Goal: Consume media (video, audio)

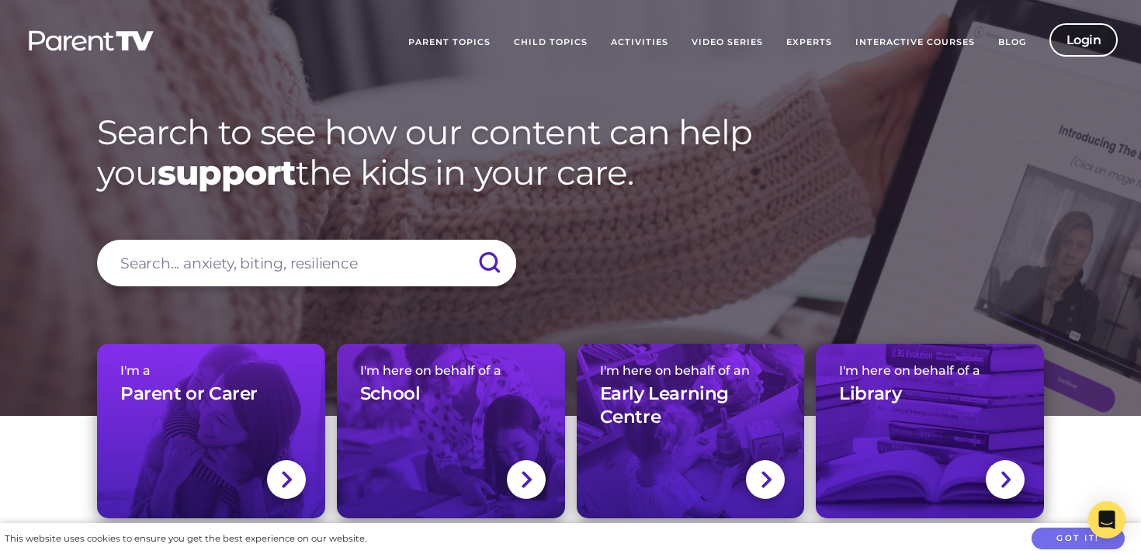
click at [1082, 36] on link "Login" at bounding box center [1083, 39] width 69 height 33
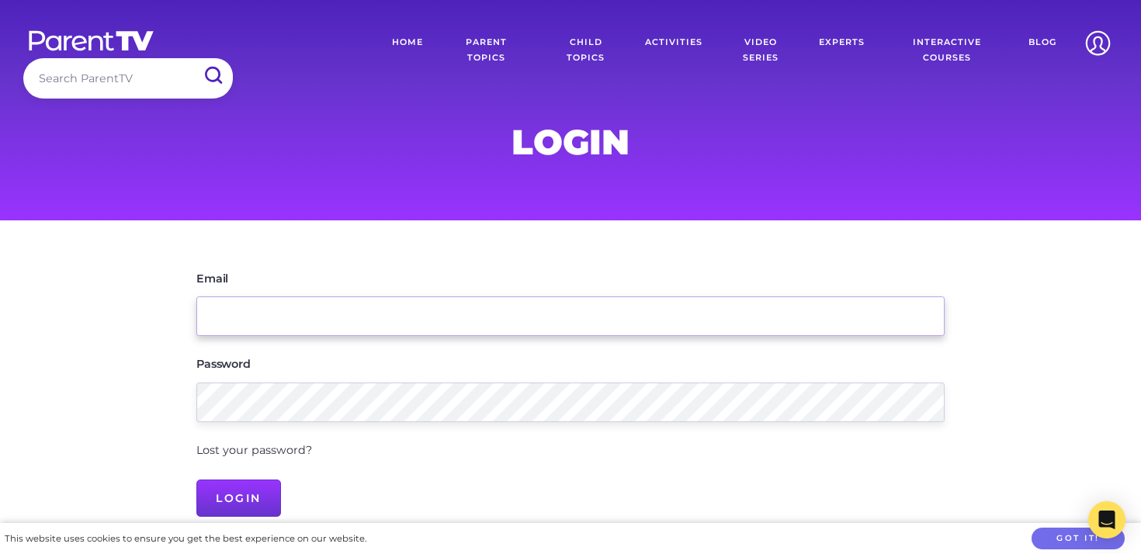
click at [446, 303] on input "Email" at bounding box center [570, 317] width 748 height 40
type input "[EMAIL_ADDRESS][PERSON_NAME][DOMAIN_NAME]"
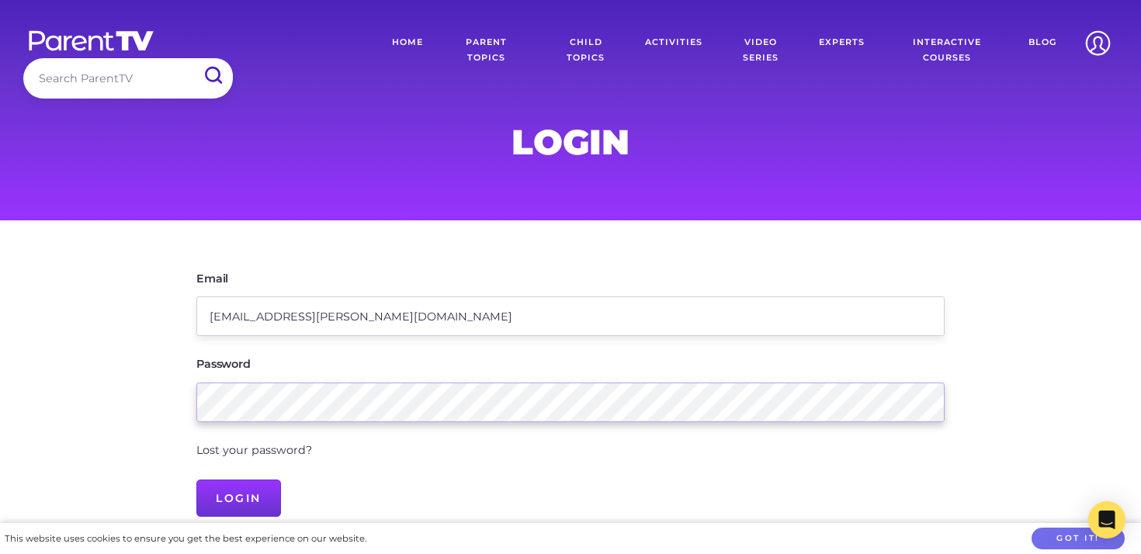
click at [196, 480] on input "Login" at bounding box center [238, 498] width 85 height 37
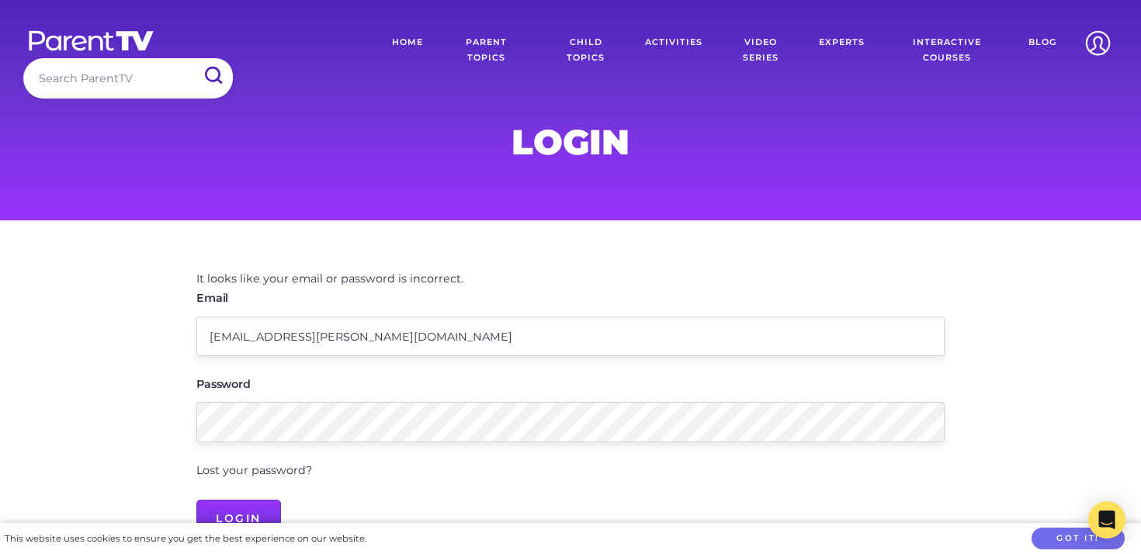
click at [494, 40] on link "Parent Topics" at bounding box center [487, 50] width 104 height 54
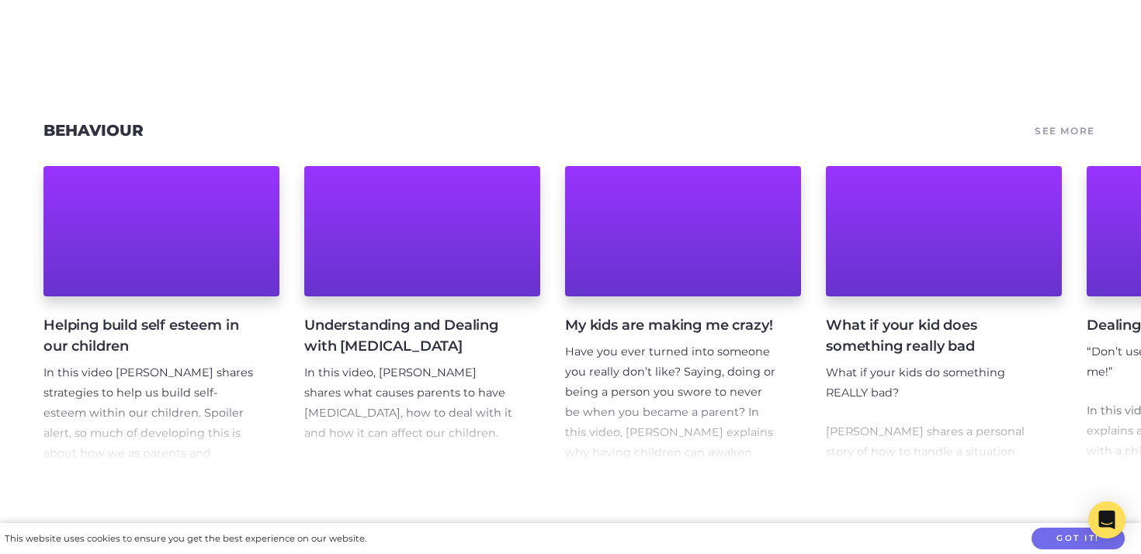
scroll to position [1292, 0]
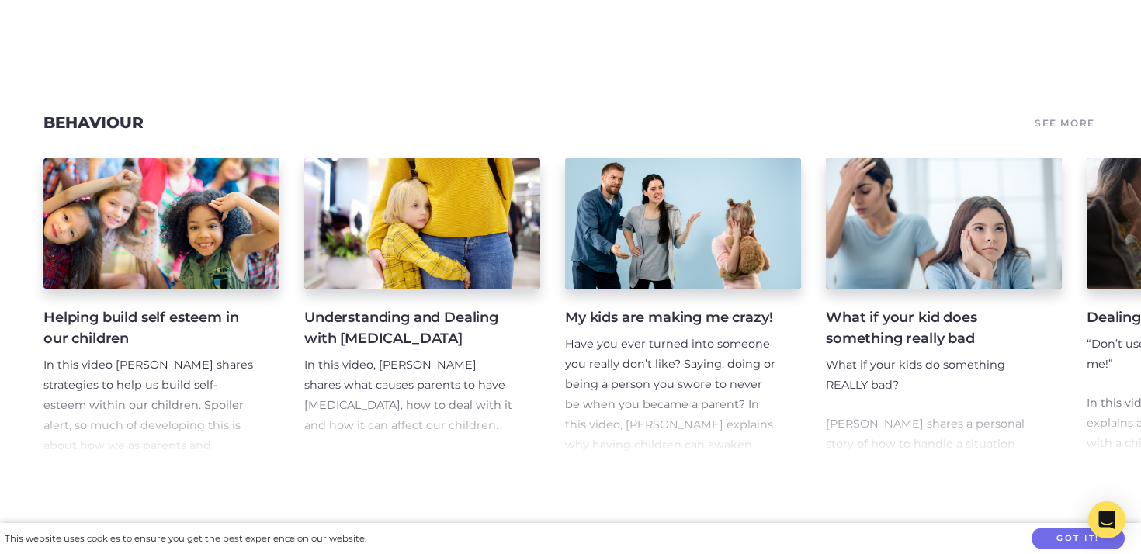
click at [71, 336] on h4 "Helping build self esteem in our children" at bounding box center [148, 328] width 211 height 42
